Goal: Ask a question

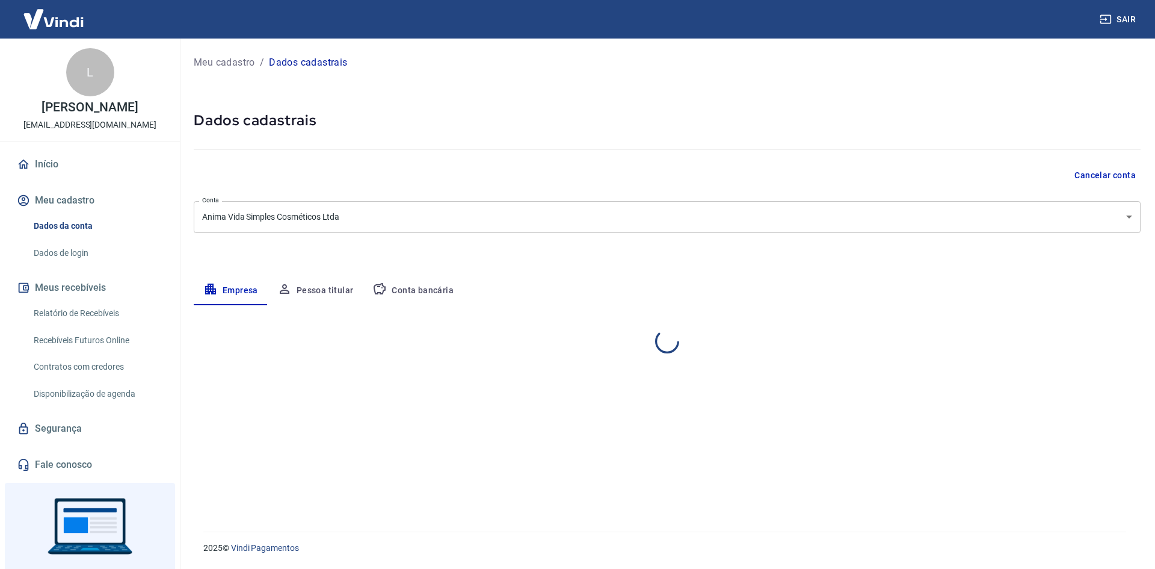
select select "SP"
select select "business"
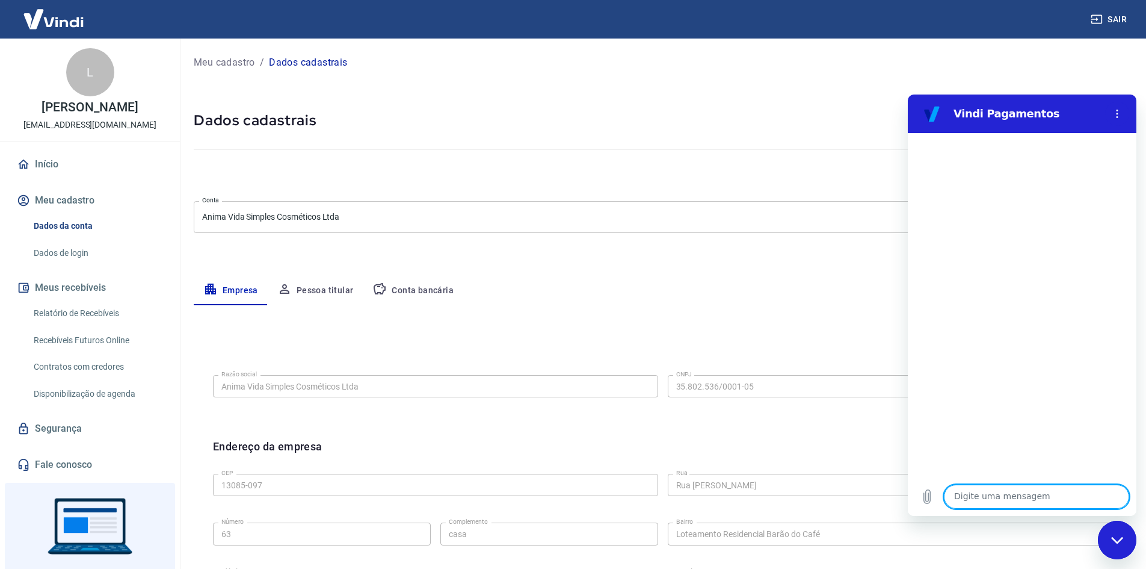
click at [87, 434] on link "Segurança" at bounding box center [89, 428] width 151 height 26
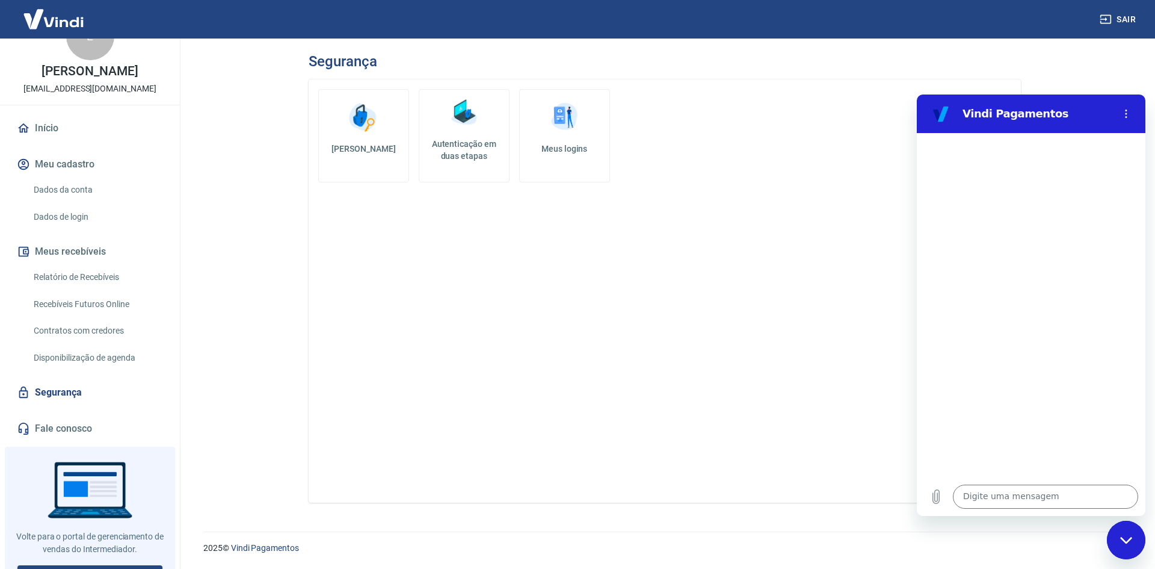
scroll to position [55, 0]
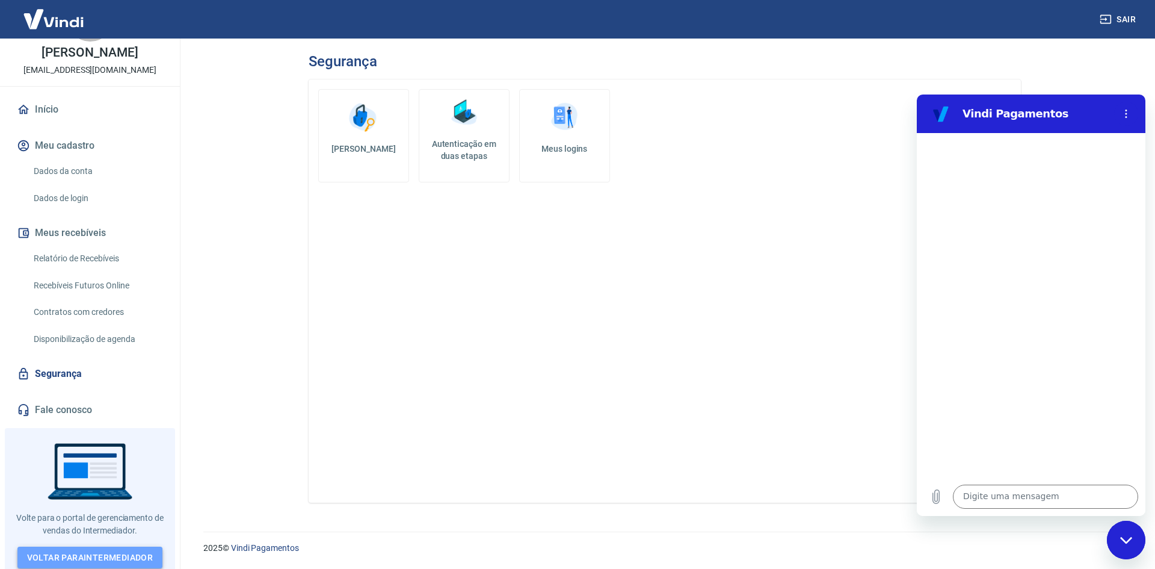
click at [76, 551] on link "Voltar para Intermediador" at bounding box center [90, 557] width 146 height 22
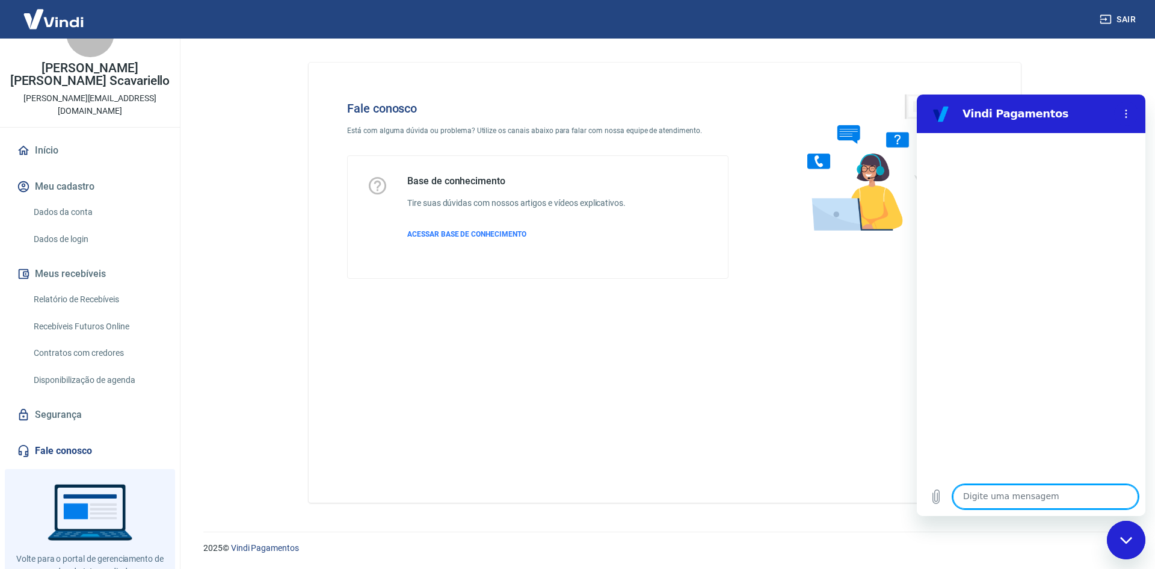
scroll to position [55, 0]
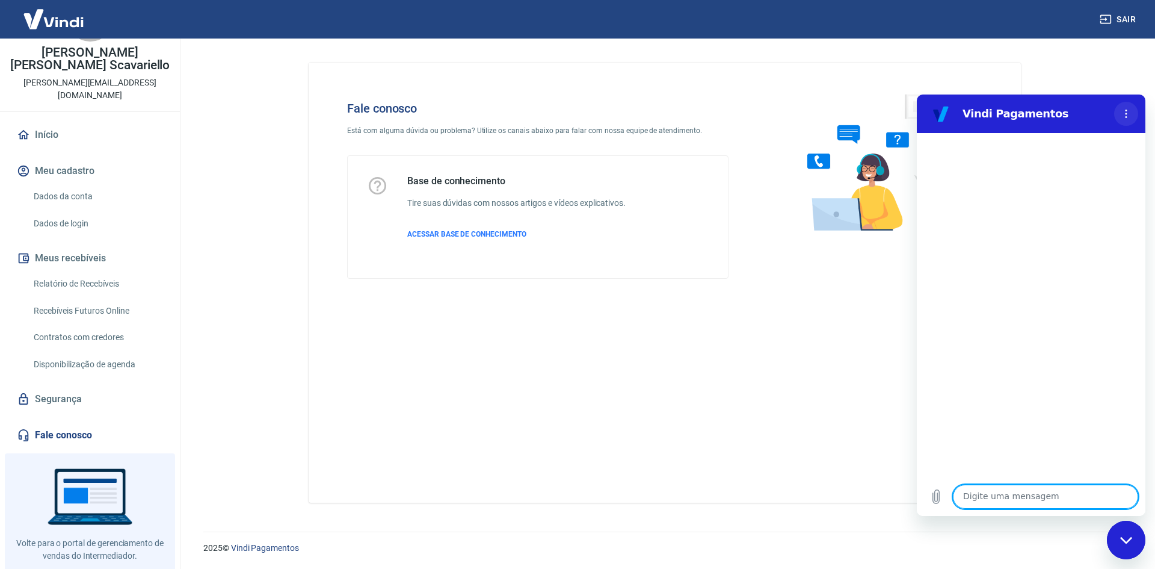
click at [1118, 113] on button "Menu de opções" at bounding box center [1126, 114] width 24 height 24
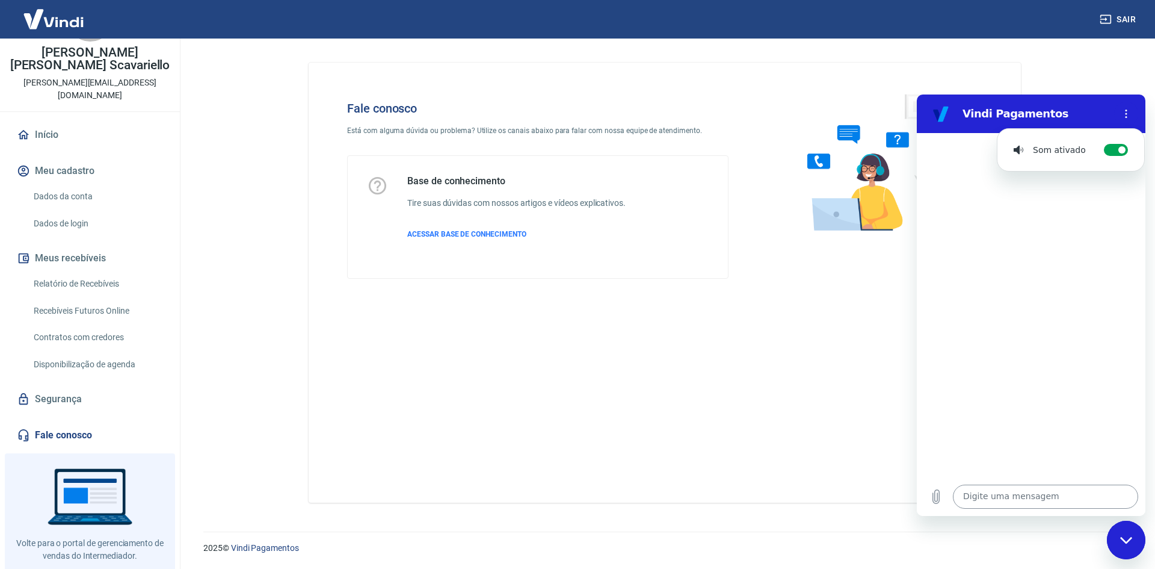
click at [989, 493] on textarea at bounding box center [1045, 496] width 185 height 24
click at [1008, 489] on textarea at bounding box center [1045, 496] width 185 height 24
click at [1114, 102] on button "Menu de opções" at bounding box center [1126, 114] width 24 height 24
click at [1008, 490] on textarea at bounding box center [1045, 496] width 185 height 24
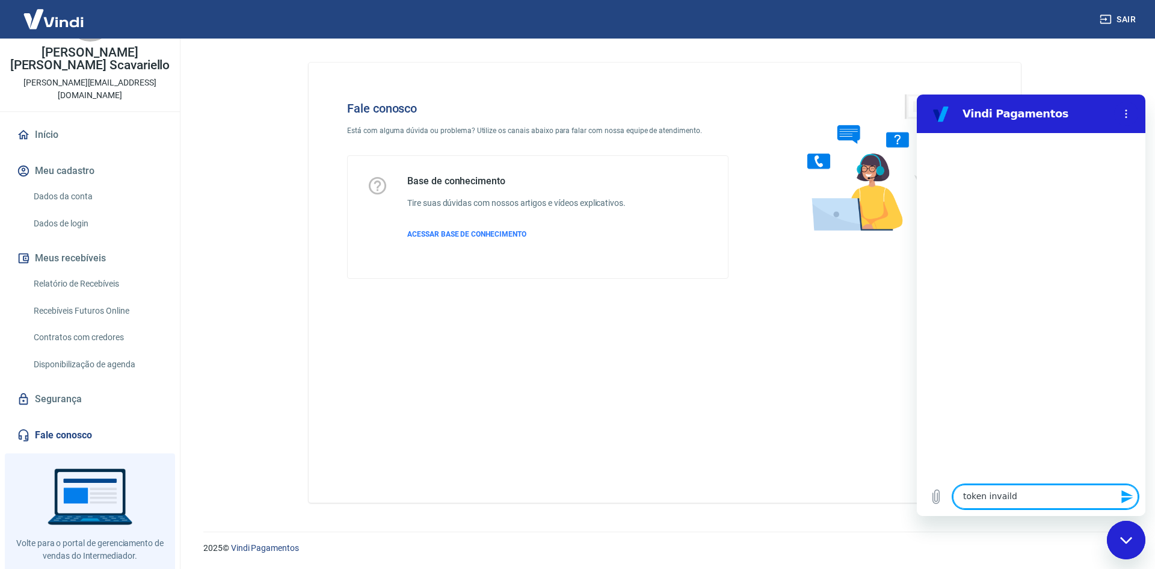
type textarea "token invaildo"
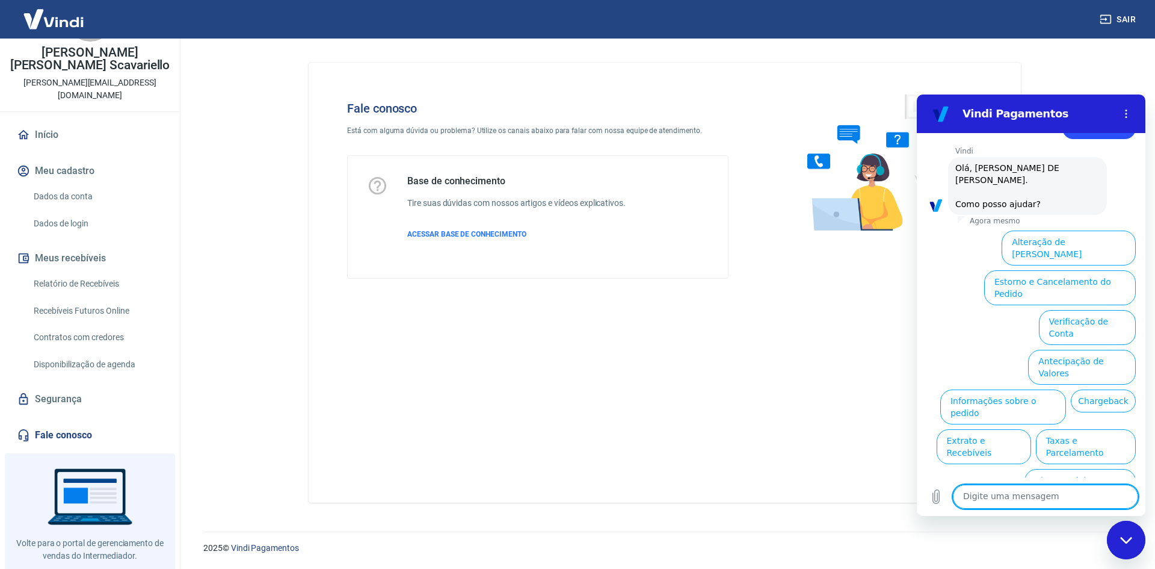
scroll to position [40, 0]
click at [457, 231] on span "ACESSAR BASE DE CONHECIMENTO" at bounding box center [466, 234] width 119 height 8
click at [248, 295] on main "Fale conosco Está com alguma dúvida ou problema? Utilize os canais abaixo para …" at bounding box center [664, 304] width 981 height 530
